Goal: Check status

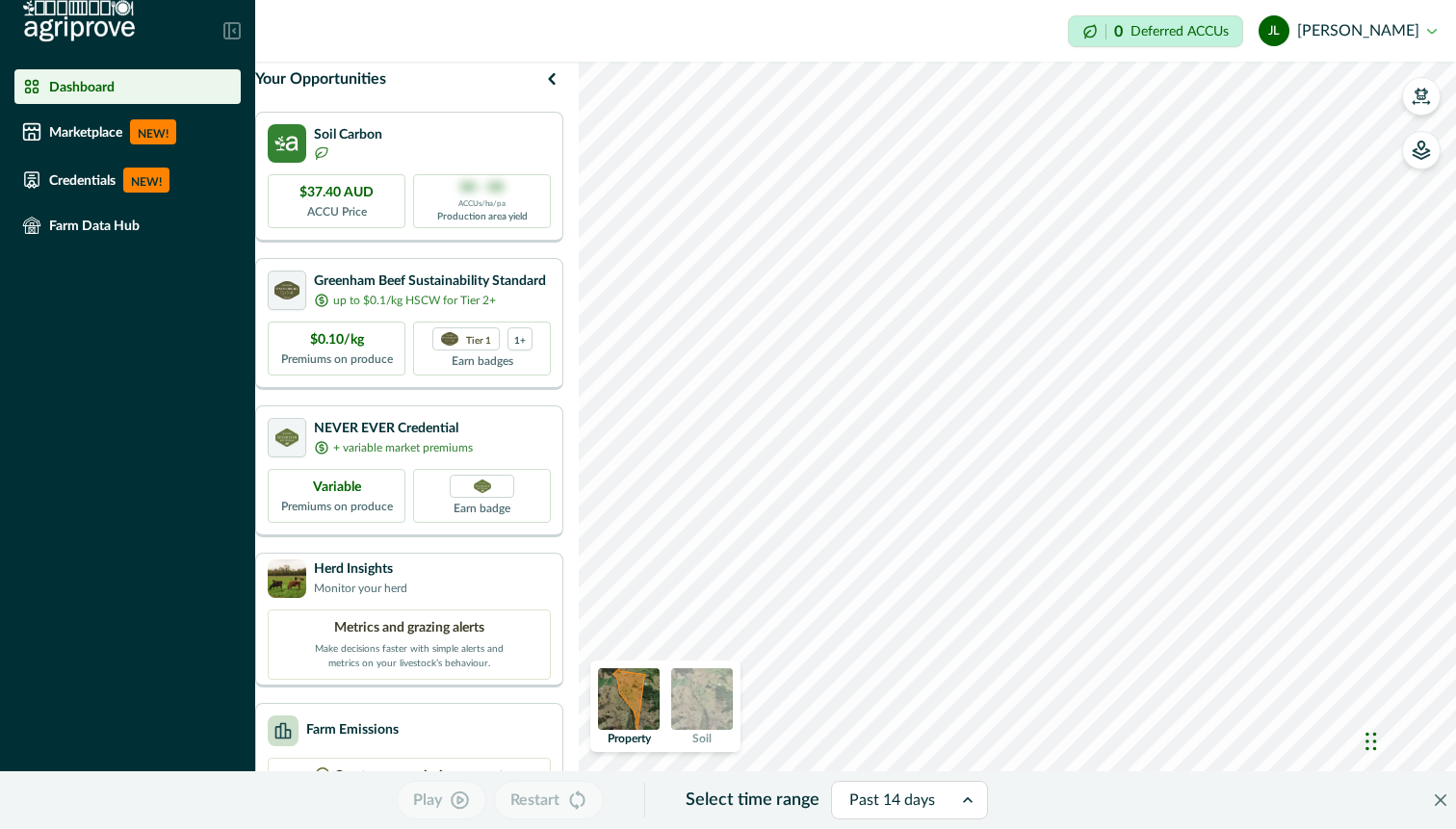
scroll to position [189, 0]
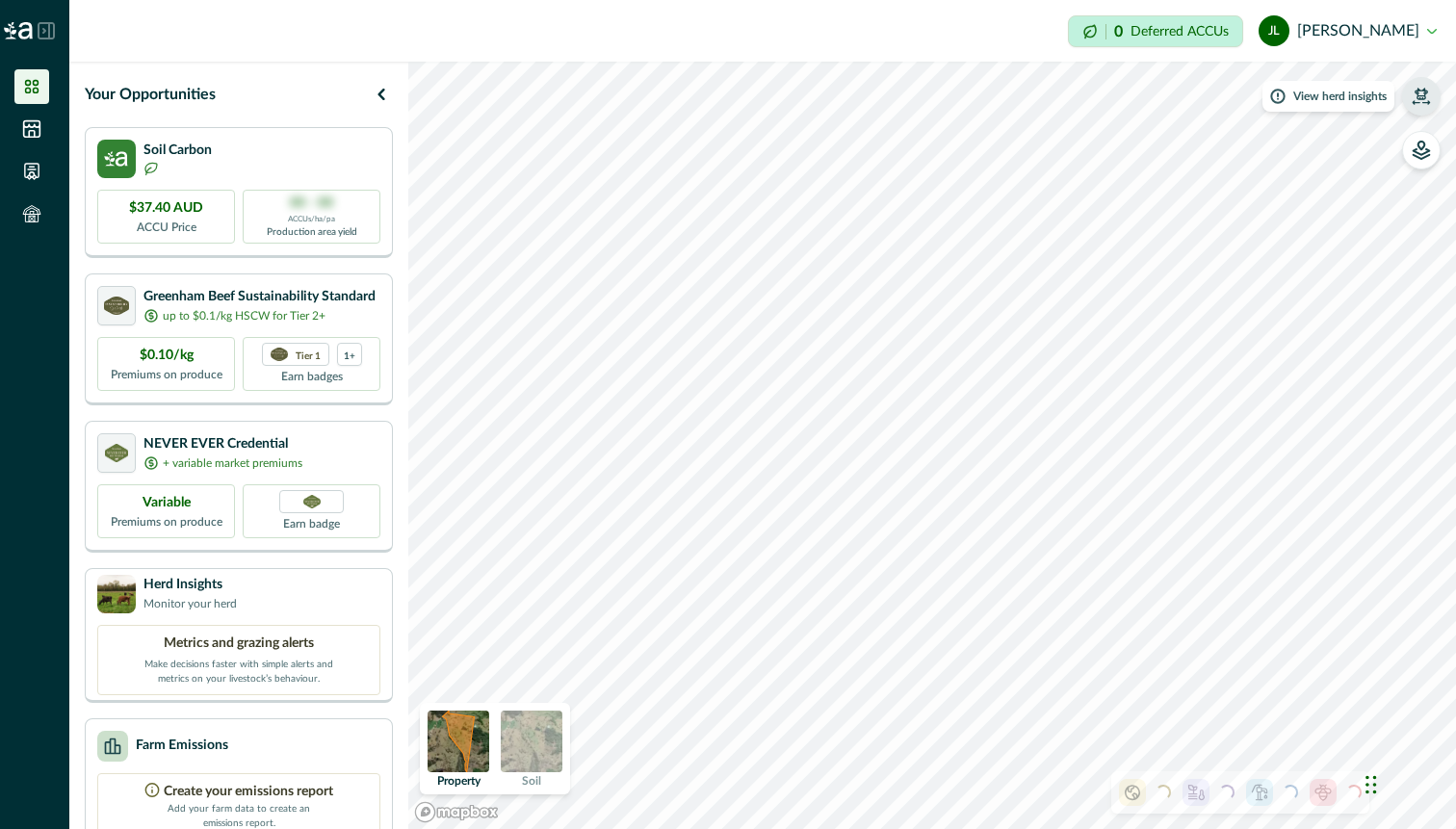
click at [1430, 99] on icon "button" at bounding box center [1421, 97] width 19 height 19
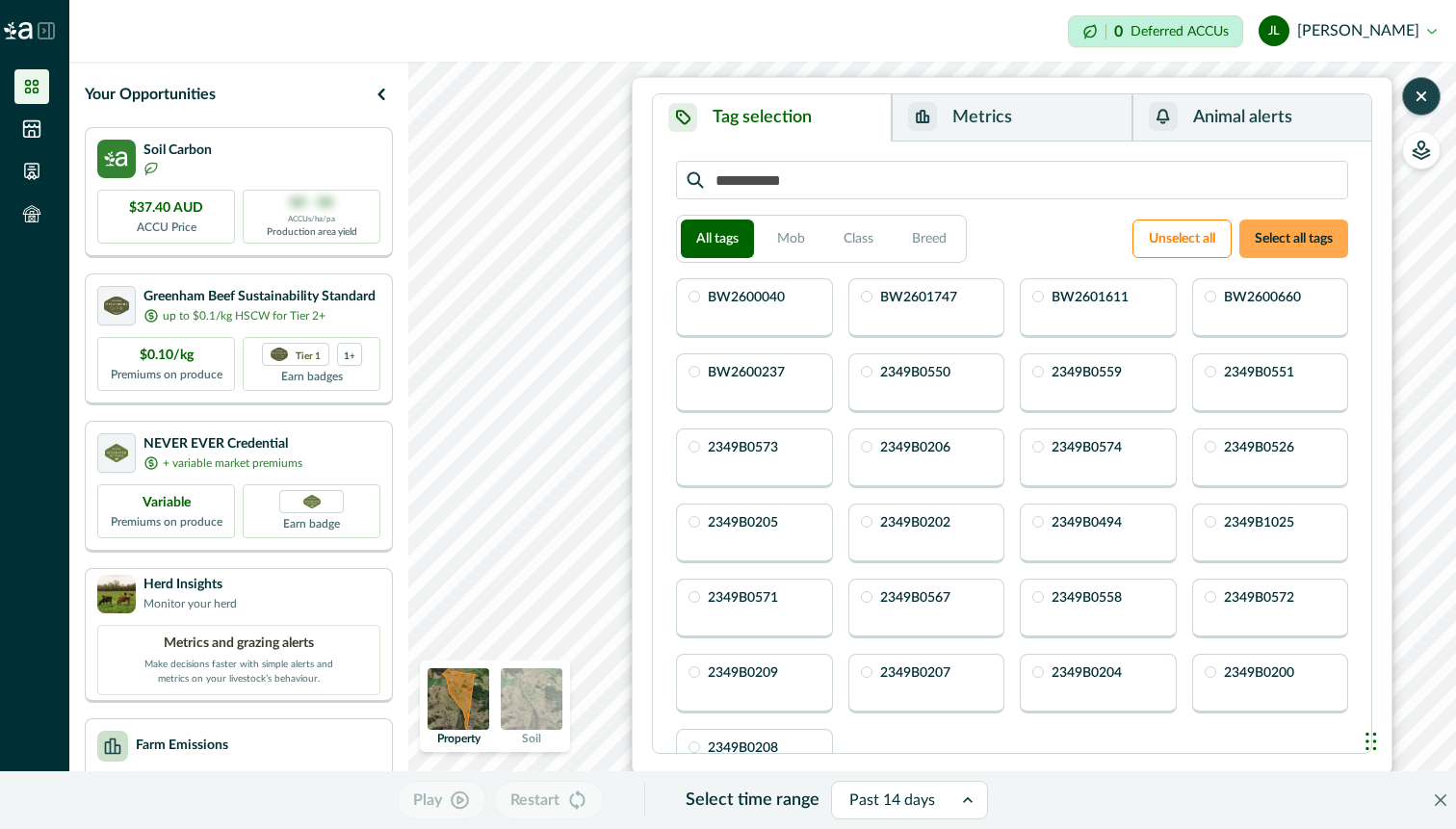
click at [1280, 240] on button "Select all tags" at bounding box center [1294, 239] width 109 height 39
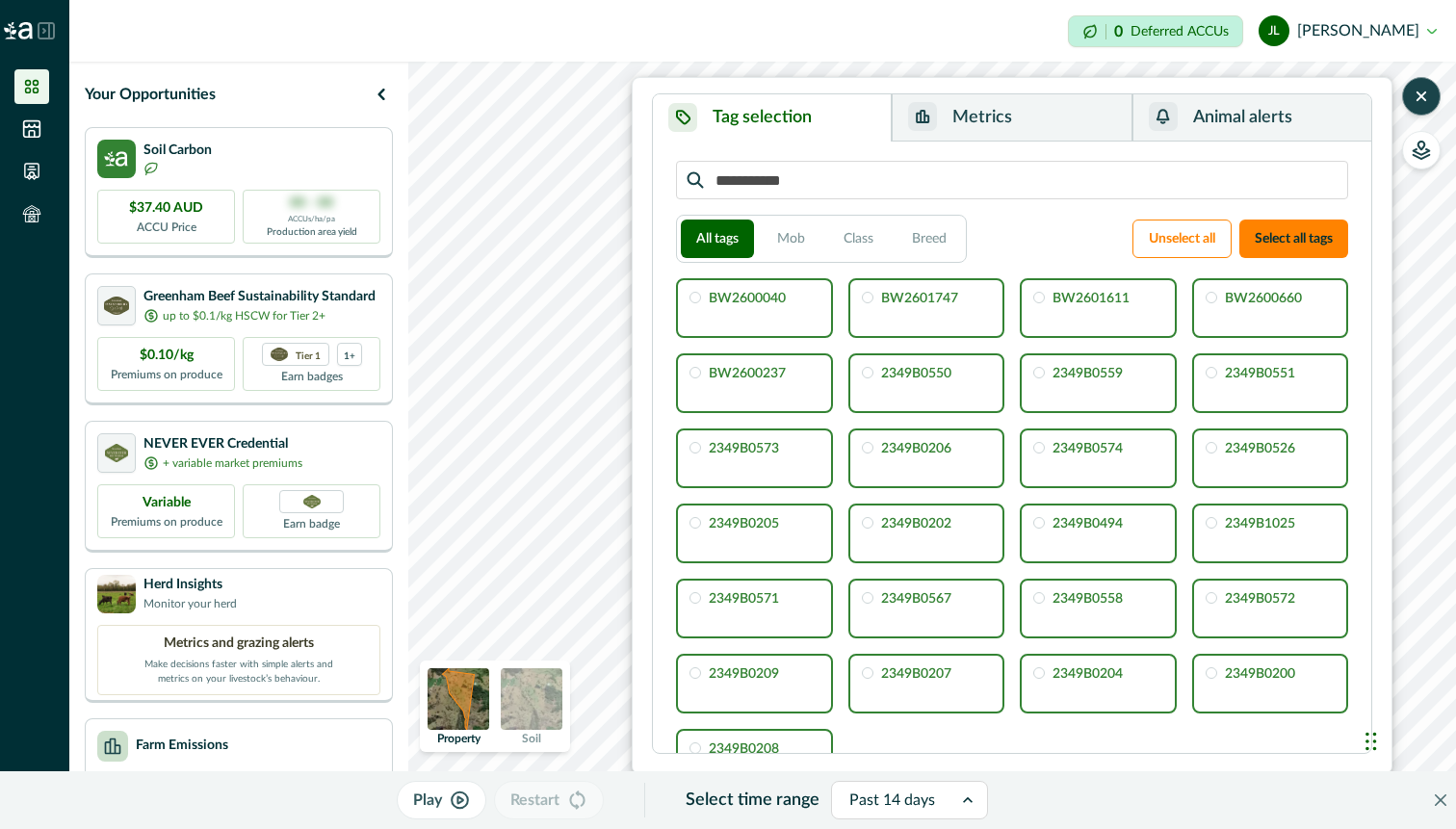
click at [1419, 100] on icon "button" at bounding box center [1421, 97] width 19 height 19
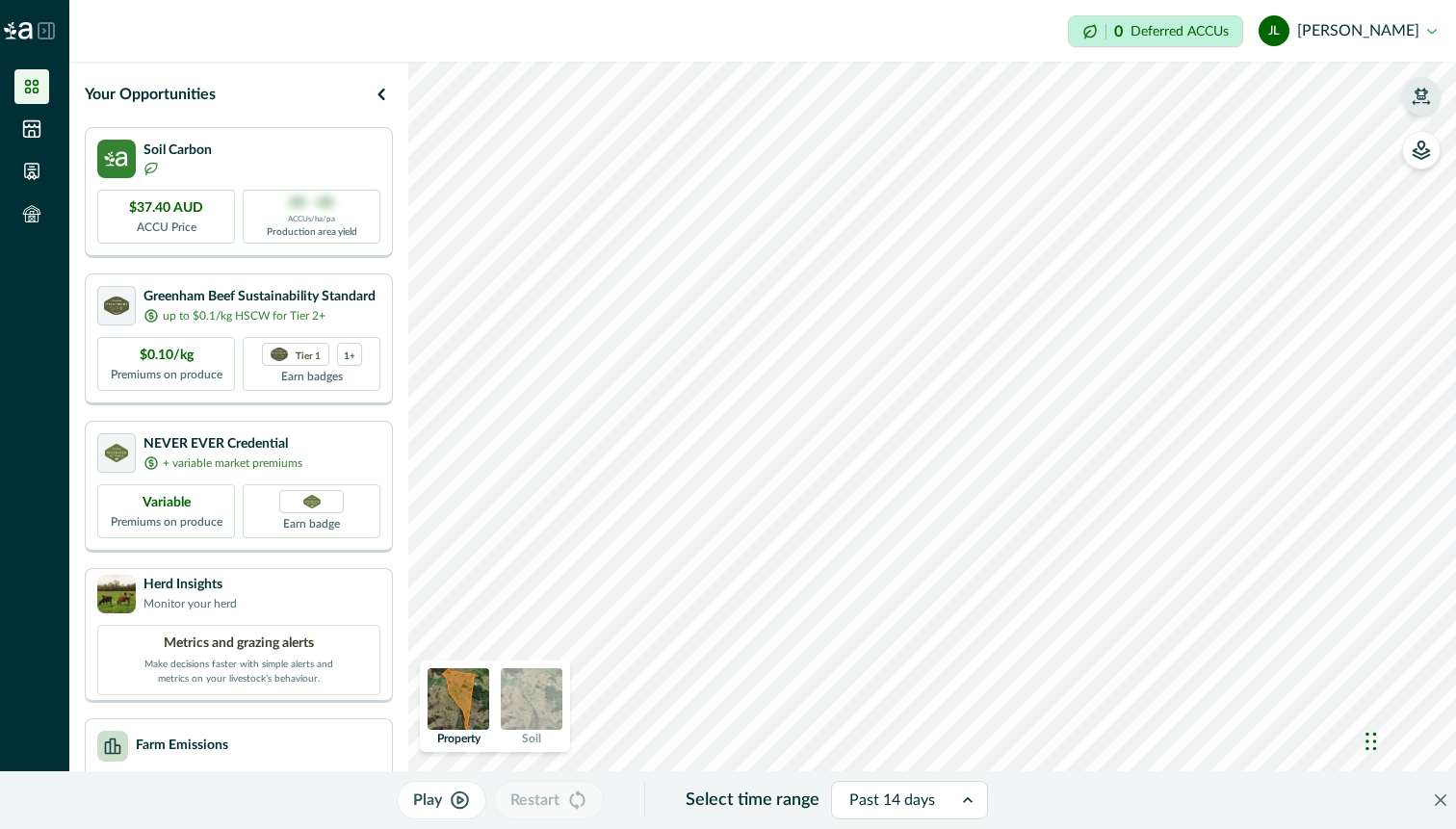
click at [871, 792] on div at bounding box center [892, 800] width 86 height 27
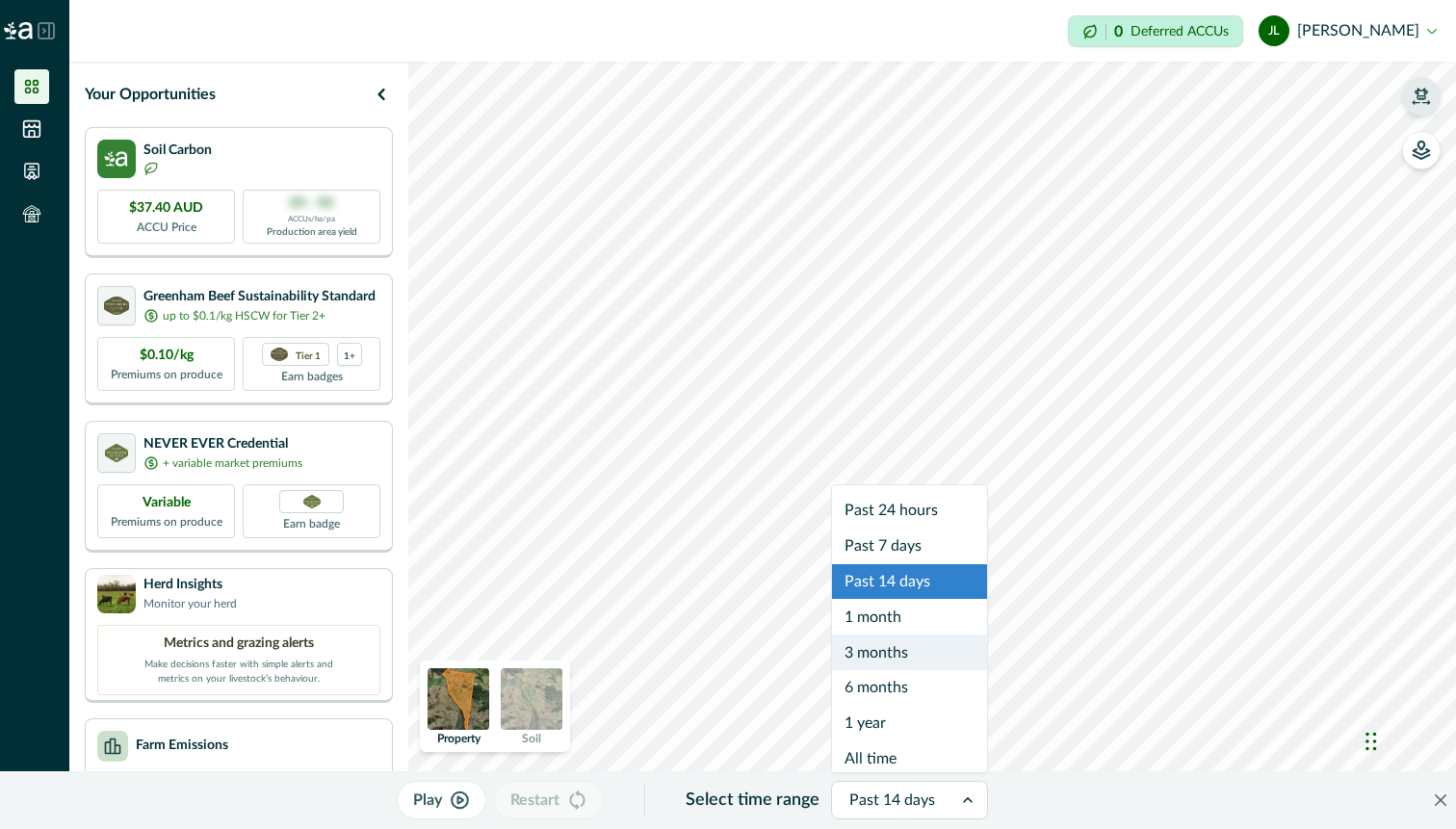
scroll to position [12, 0]
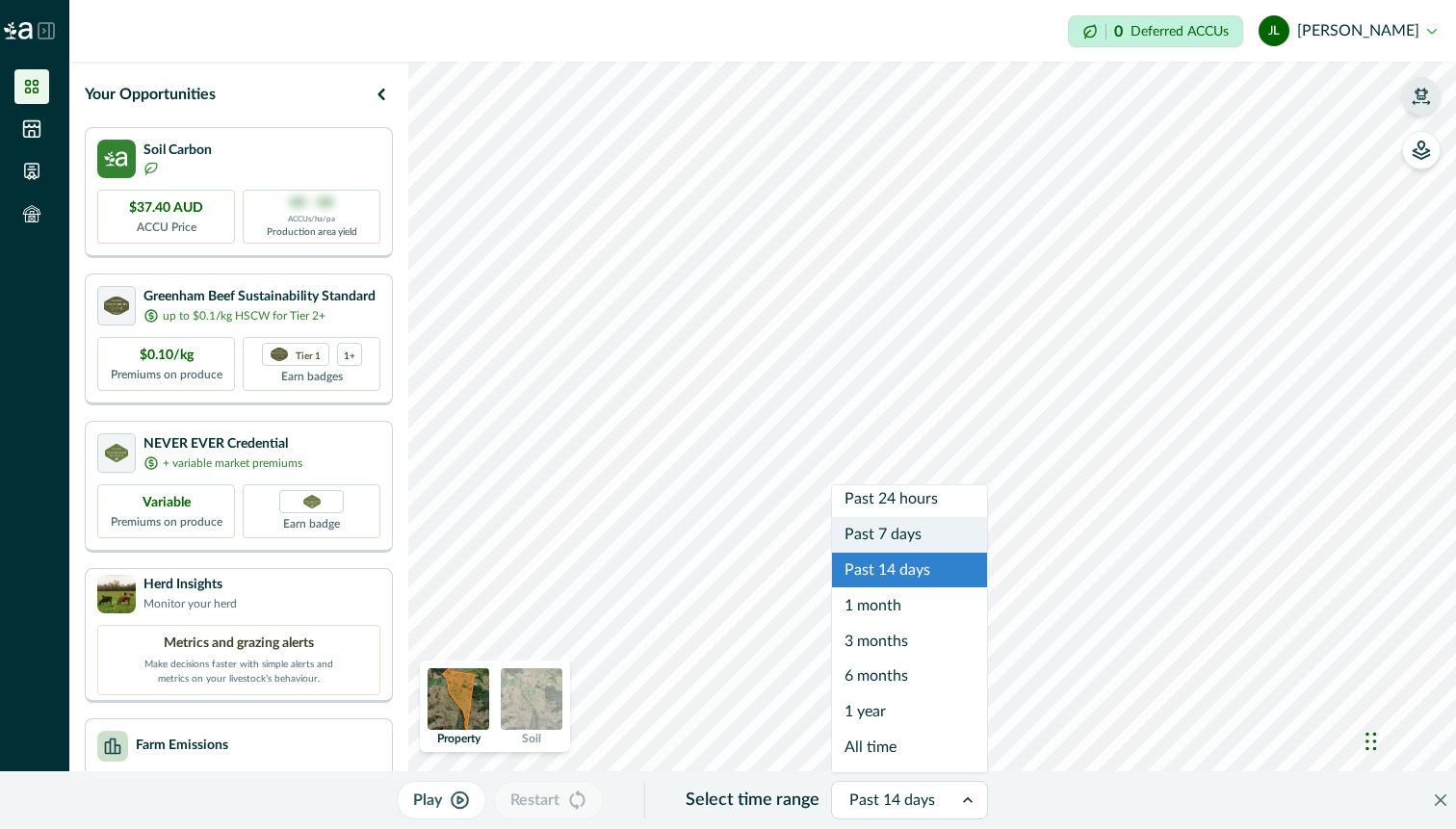
click at [919, 524] on div "Past 7 days" at bounding box center [909, 534] width 155 height 36
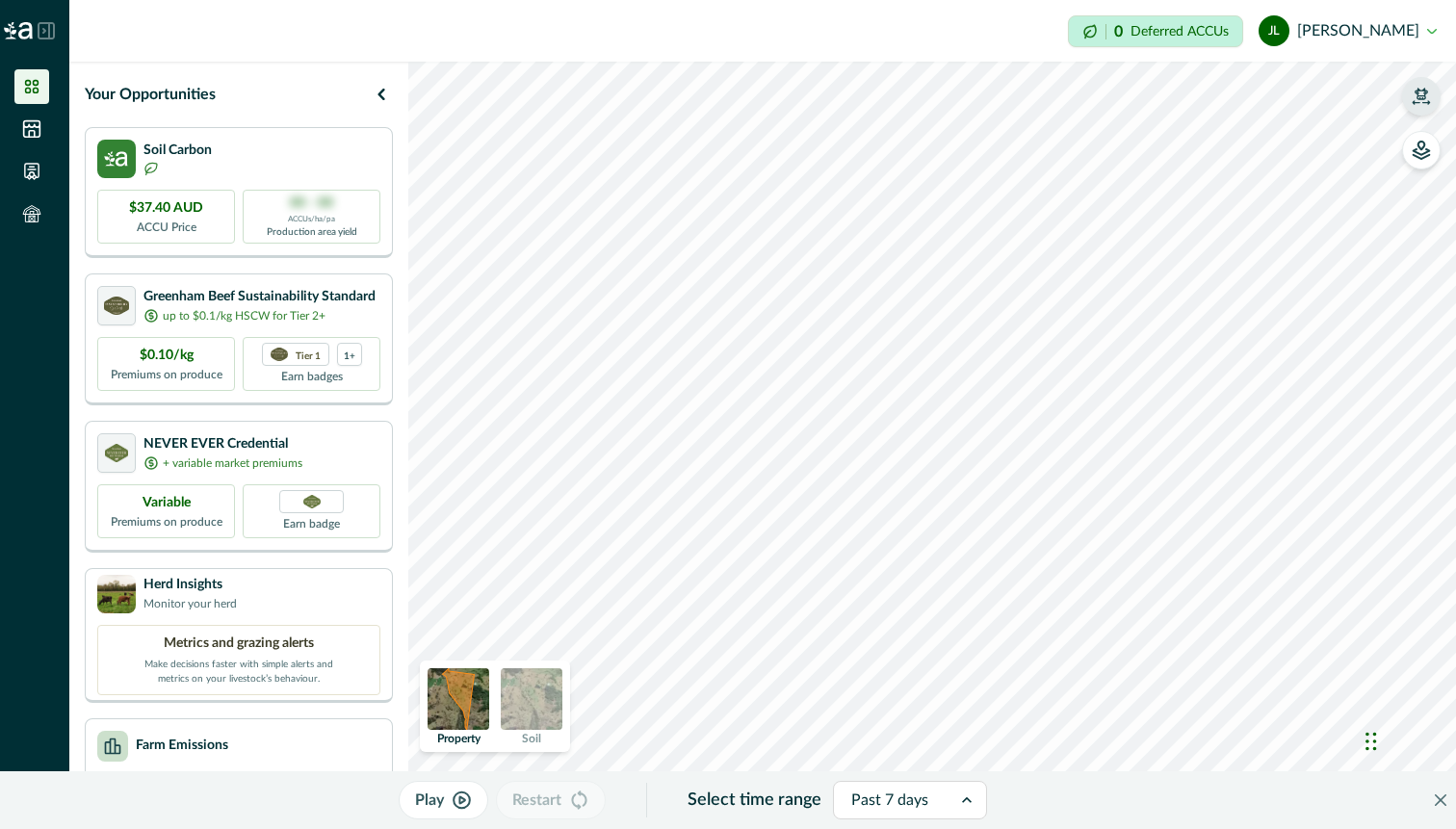
click at [953, 802] on div at bounding box center [969, 800] width 35 height 37
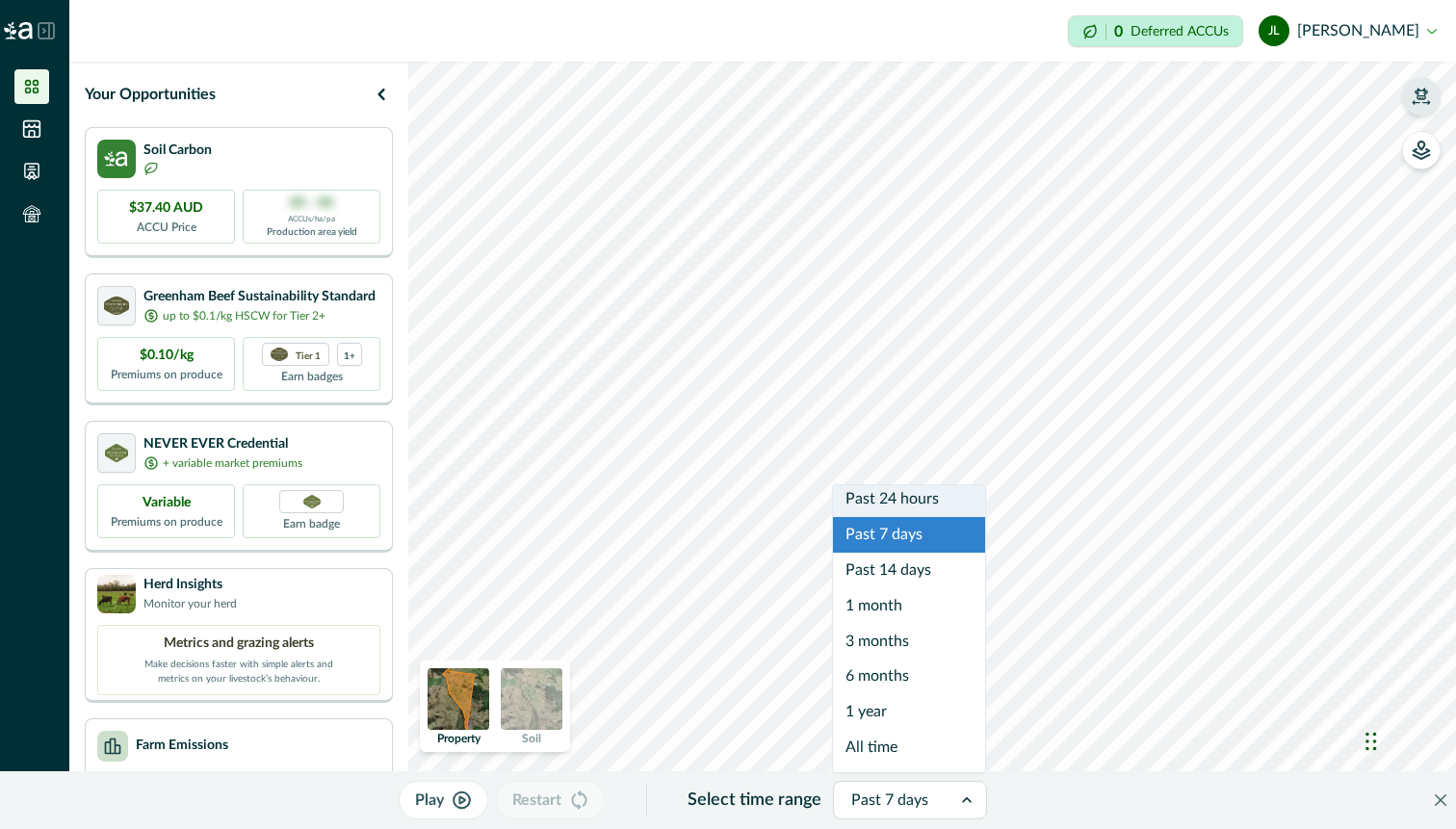
click at [907, 492] on div "Past 24 hours" at bounding box center [908, 499] width 152 height 36
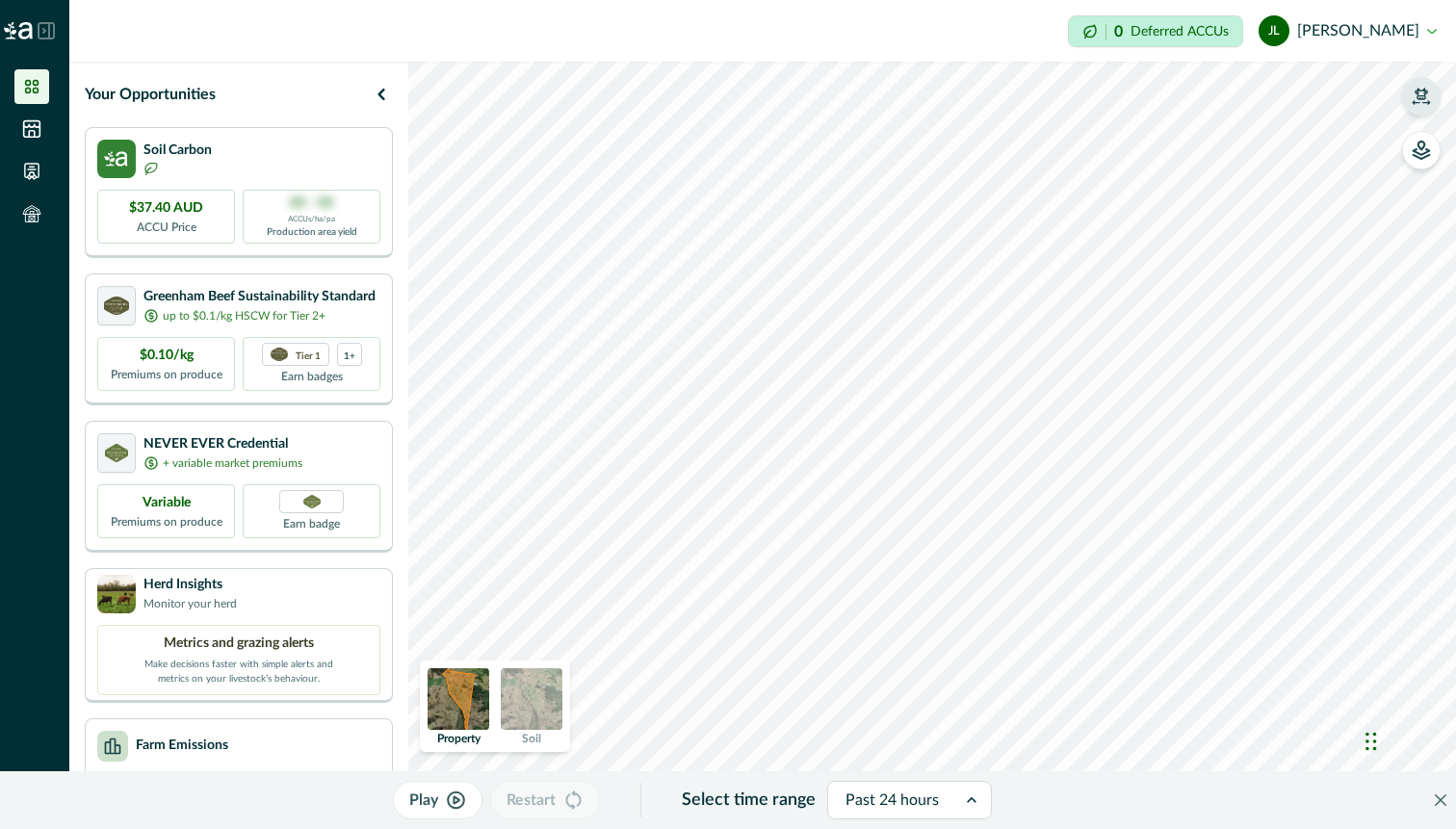
click at [452, 806] on icon "button" at bounding box center [456, 800] width 16 height 16
